Goal: Entertainment & Leisure: Consume media (video, audio)

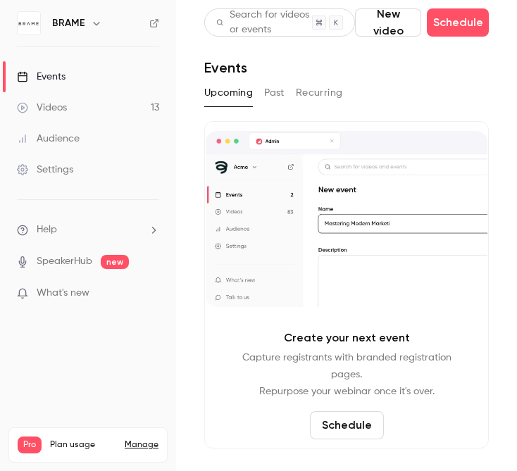
click at [77, 101] on link "Videos 13" at bounding box center [88, 107] width 176 height 31
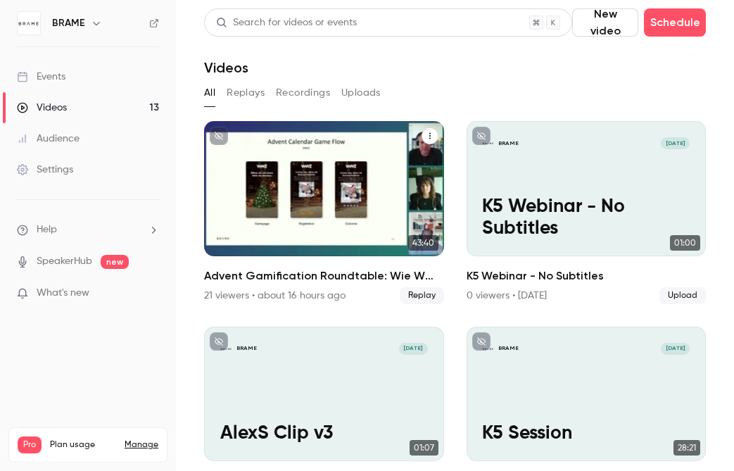
click at [343, 172] on div "Advent Gamification Roundtable: Wie WWZ und SalzburgMilch mit Gamification Kund…" at bounding box center [324, 188] width 240 height 135
